Goal: Book appointment/travel/reservation

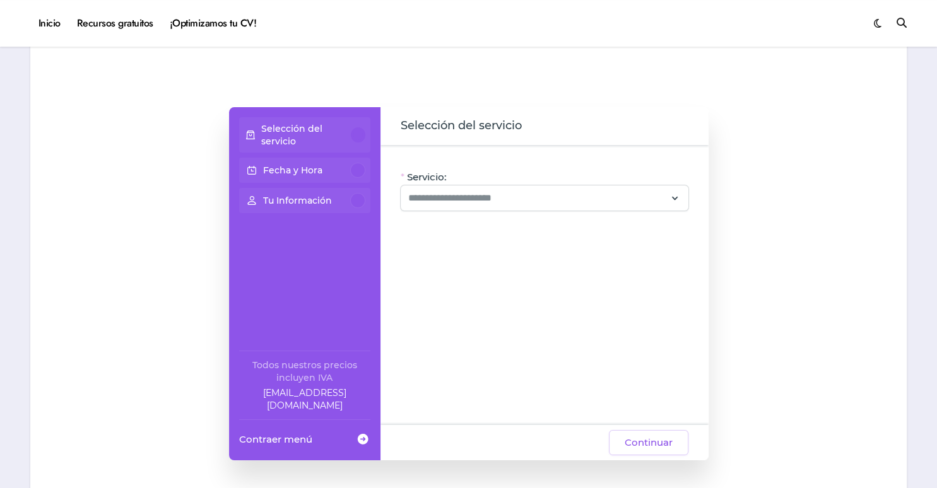
scroll to position [66, 0]
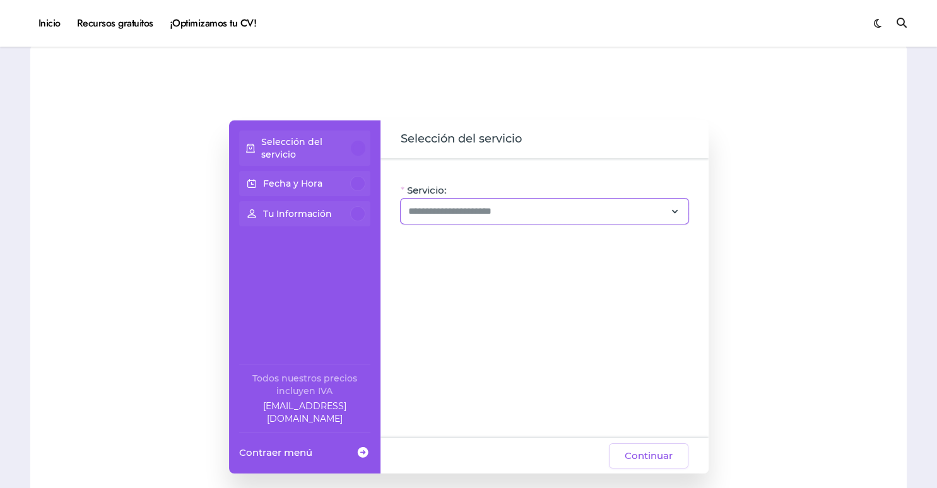
click at [675, 216] on icon at bounding box center [675, 211] width 11 height 17
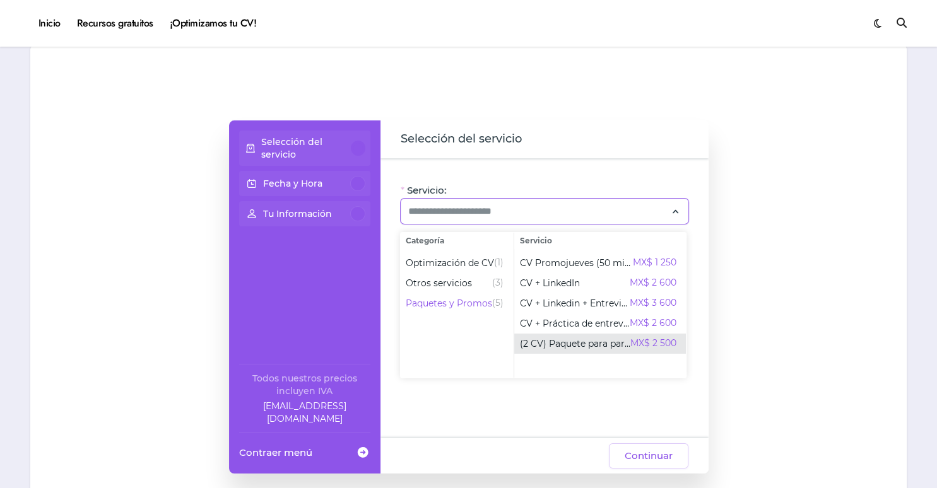
click at [612, 341] on span "(2 CV) Paquete para parejas" at bounding box center [574, 344] width 110 height 13
type input "**********"
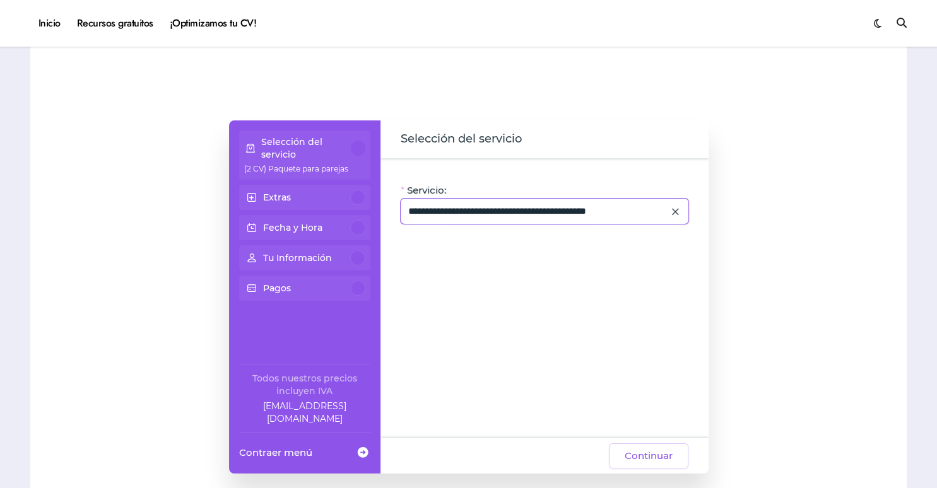
click at [672, 209] on icon at bounding box center [675, 211] width 11 height 17
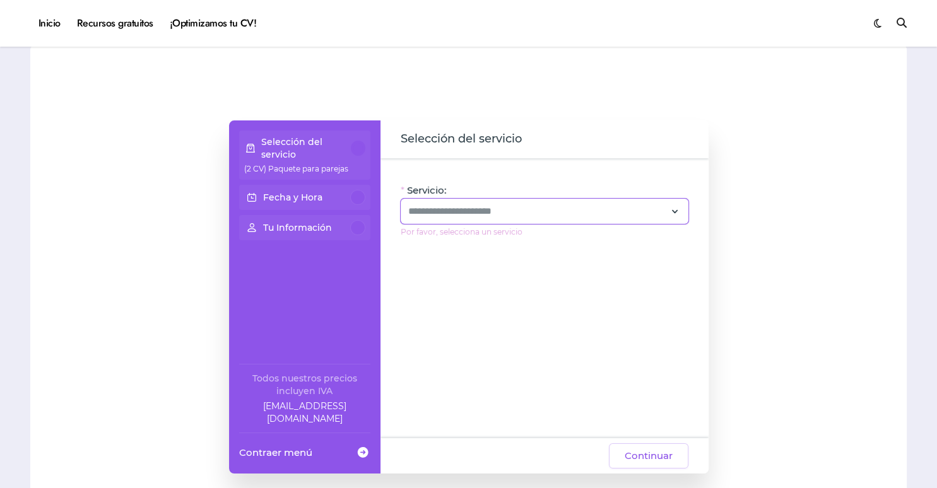
click at [673, 211] on icon at bounding box center [675, 211] width 11 height 17
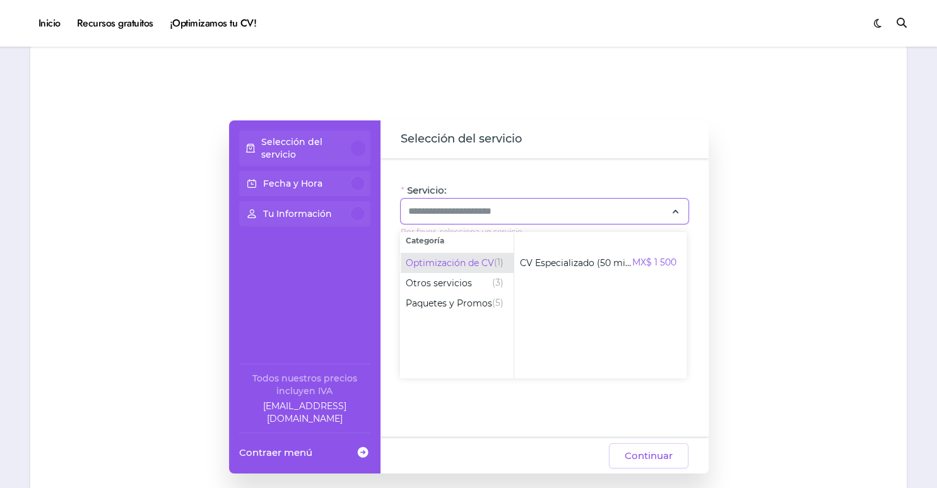
click at [479, 265] on span "Optimización de CV" at bounding box center [450, 263] width 88 height 13
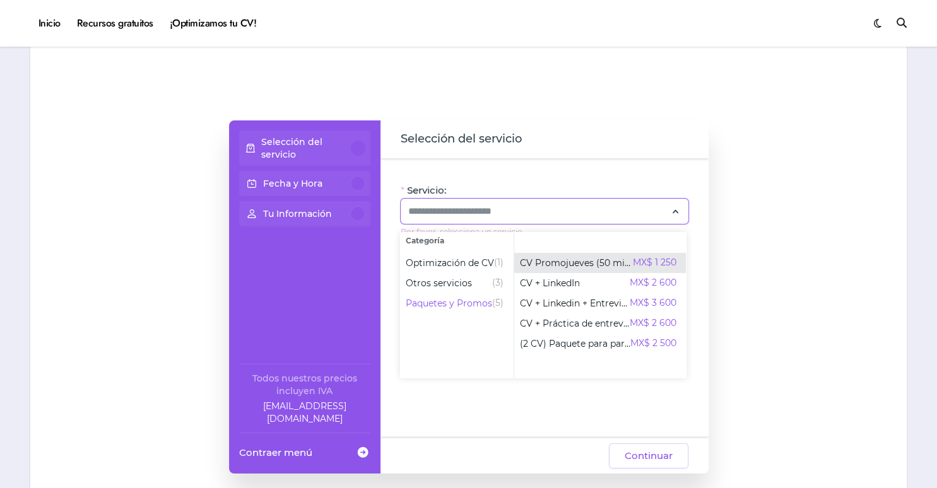
click at [591, 269] on span "CV Promojueves (50 min)" at bounding box center [575, 263] width 113 height 13
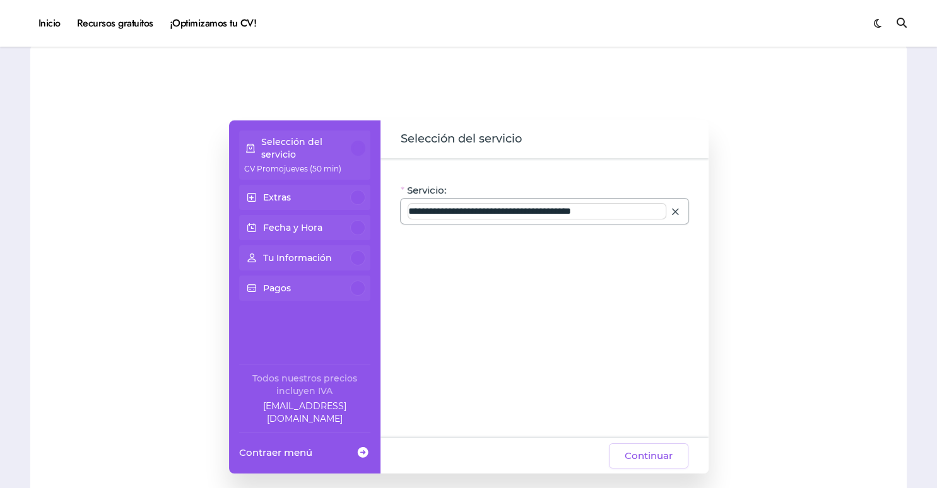
click at [504, 215] on input "**********" at bounding box center [536, 211] width 257 height 15
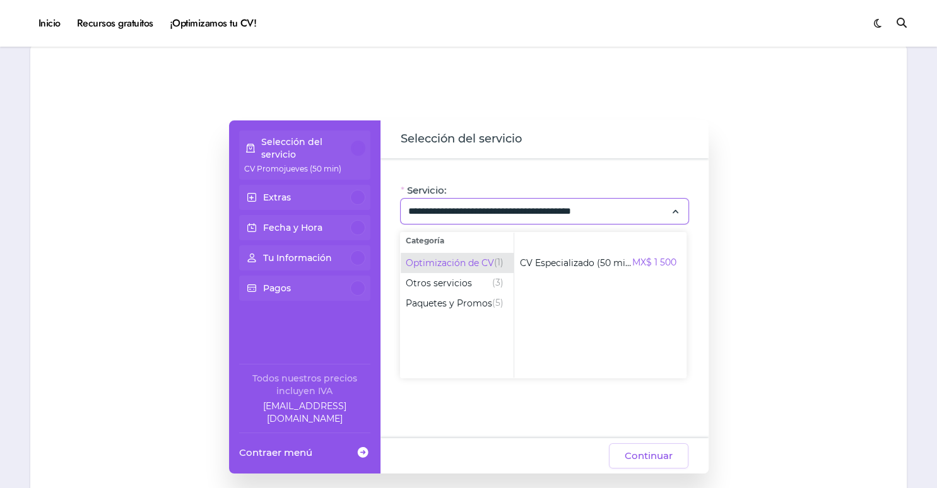
click at [475, 263] on span "Optimización de CV" at bounding box center [450, 263] width 88 height 13
click at [550, 264] on span "CV Especializado (50 min)" at bounding box center [575, 263] width 112 height 13
type input "**********"
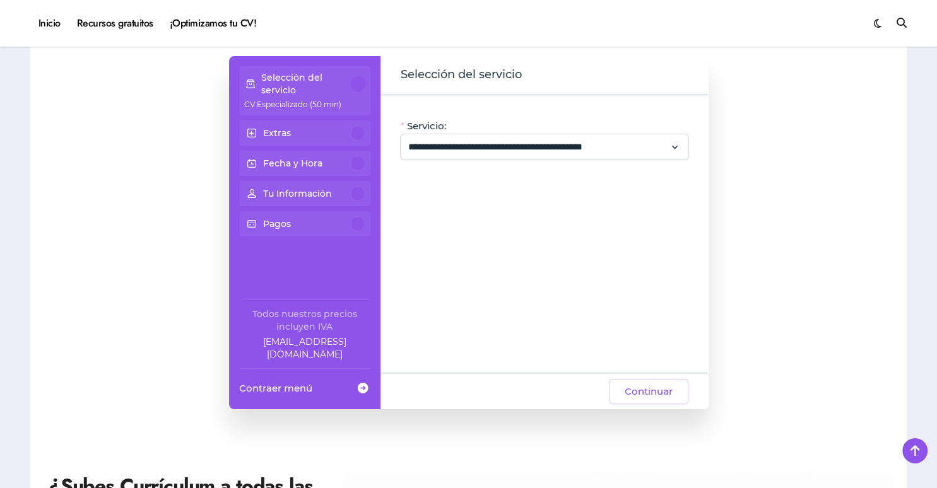
scroll to position [133, 0]
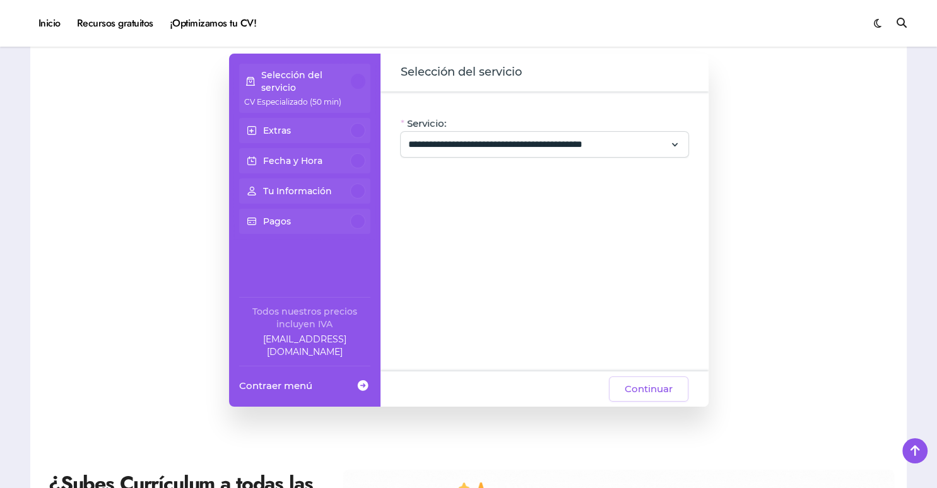
click at [269, 172] on div "Fecha y Hora" at bounding box center [304, 160] width 131 height 25
click at [268, 163] on p "Fecha y Hora" at bounding box center [292, 161] width 59 height 13
click at [545, 201] on div "**********" at bounding box center [545, 232] width 328 height 280
click at [309, 167] on p "Fecha y Hora" at bounding box center [292, 161] width 59 height 13
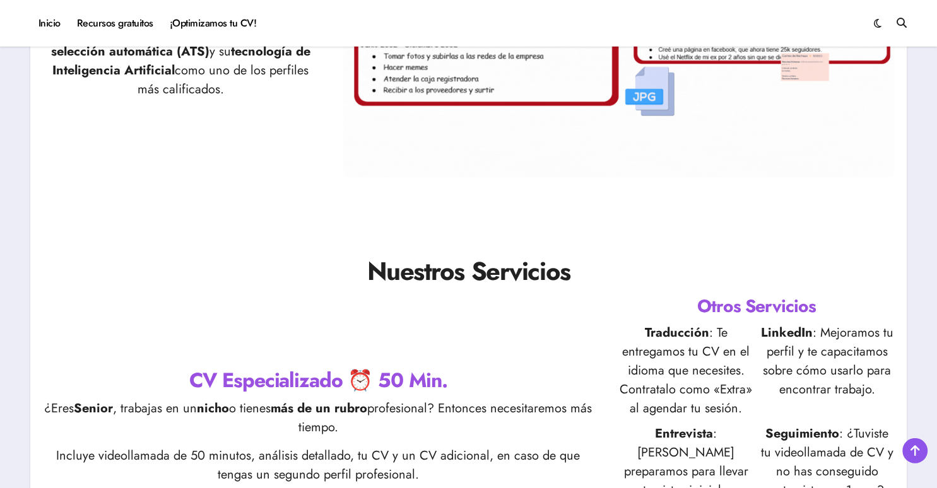
scroll to position [701, 0]
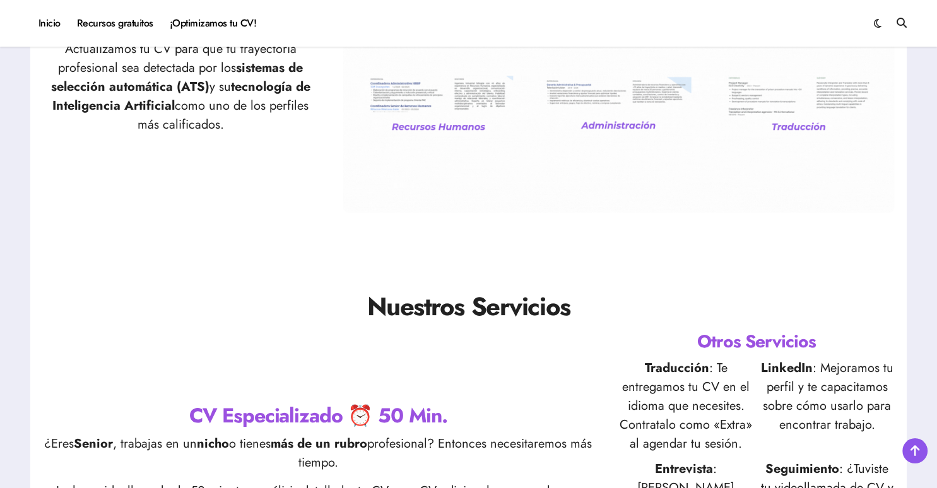
click at [573, 210] on img at bounding box center [618, 58] width 551 height 310
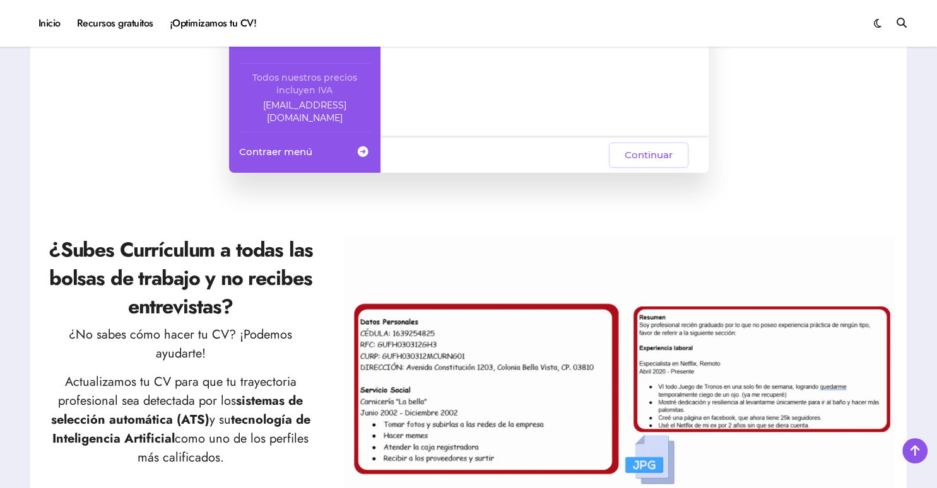
scroll to position [101, 0]
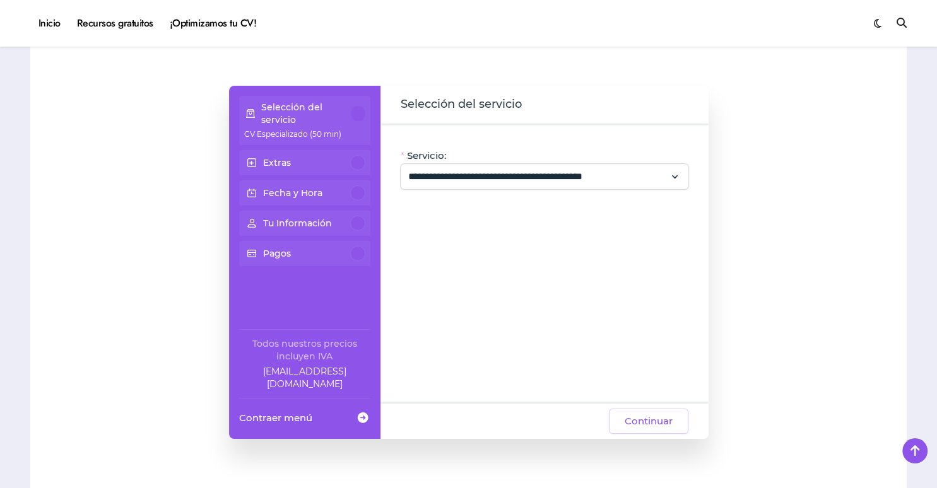
click at [539, 87] on div "Selección del servicio" at bounding box center [545, 105] width 328 height 38
